Goal: Register for event/course

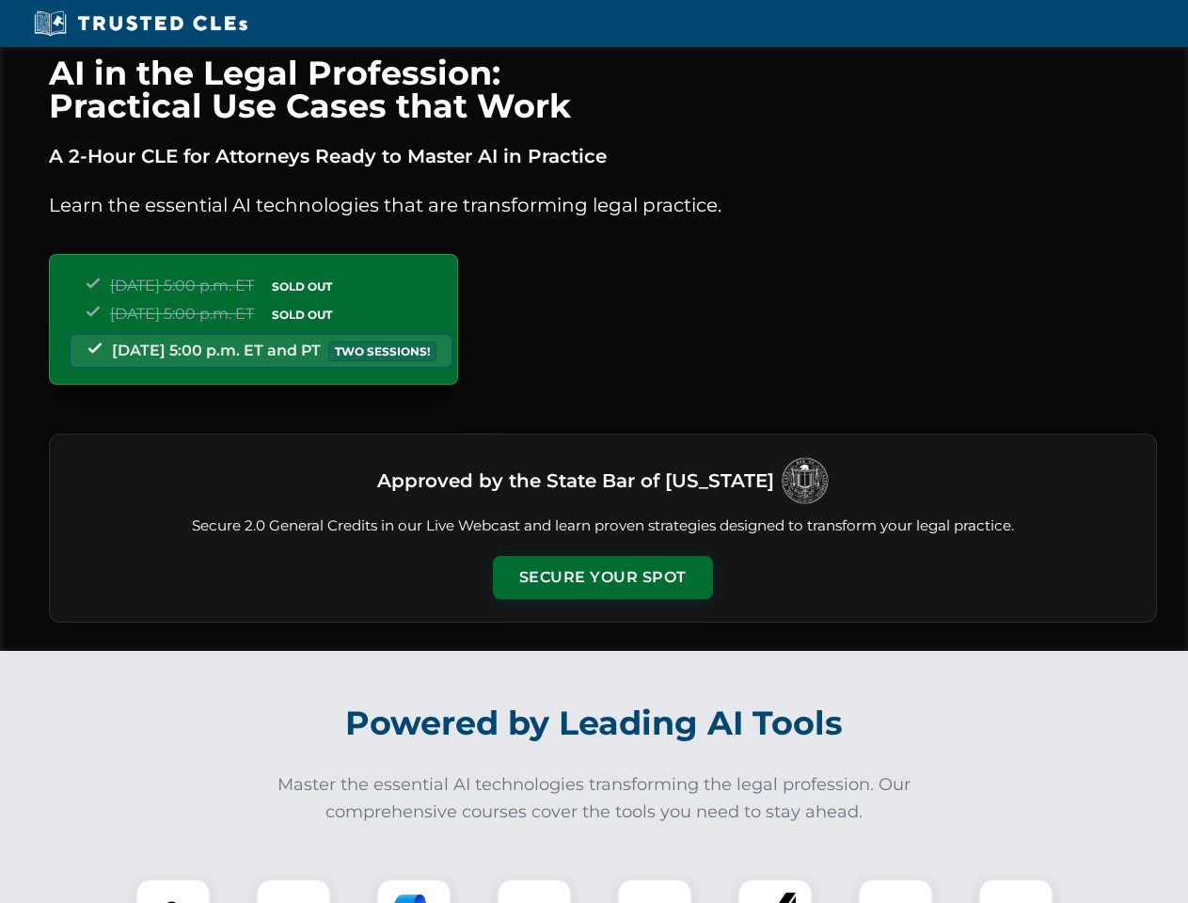
click at [602, 577] on button "Secure Your Spot" at bounding box center [603, 577] width 220 height 43
click at [173, 890] on img at bounding box center [173, 916] width 55 height 55
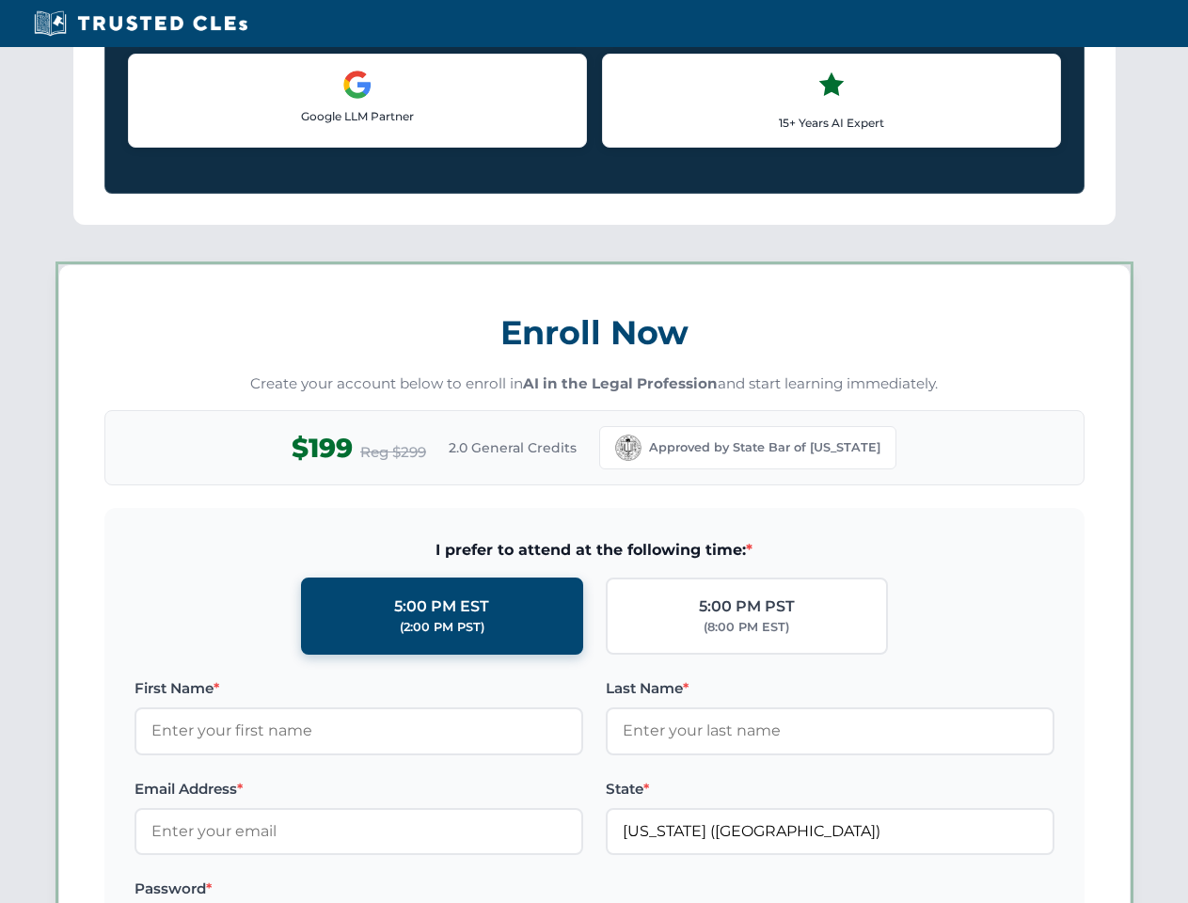
click at [534, 890] on label "Password *" at bounding box center [358, 888] width 448 height 23
